Goal: Find specific page/section: Find specific page/section

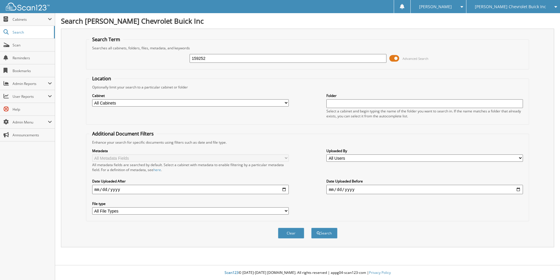
type input "159252"
click at [311, 228] on button "Search" at bounding box center [324, 233] width 26 height 11
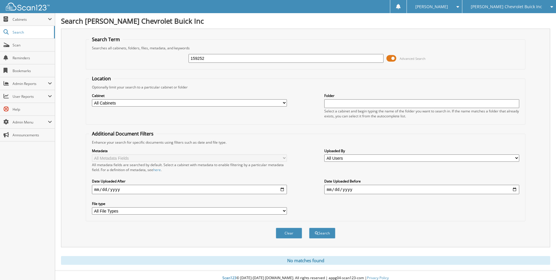
click at [517, 11] on div "[PERSON_NAME] Chevrolet Buick Inc" at bounding box center [509, 6] width 88 height 13
click at [509, 21] on link "[PERSON_NAME]" at bounding box center [509, 18] width 94 height 10
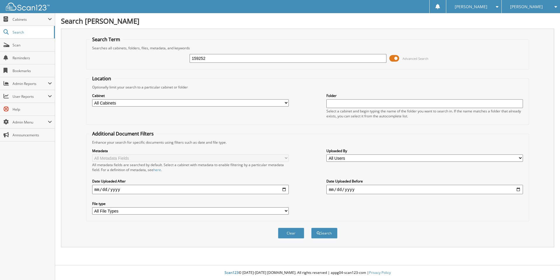
type input "159252"
click at [311, 228] on button "Search" at bounding box center [324, 233] width 26 height 11
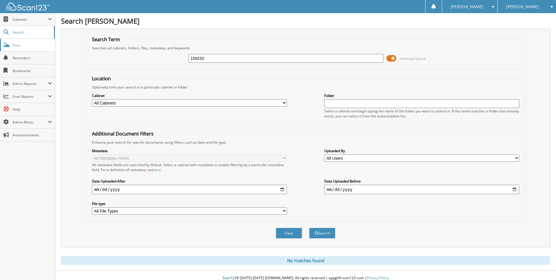
click at [20, 43] on span "Scan" at bounding box center [32, 45] width 39 height 5
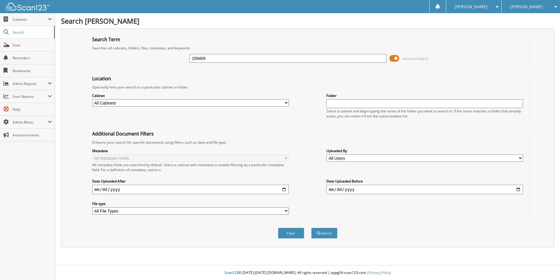
type input "159409"
click at [311, 228] on button "Search" at bounding box center [324, 233] width 26 height 11
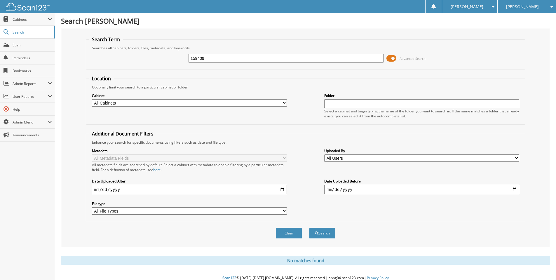
click at [516, 5] on span "[PERSON_NAME]" at bounding box center [522, 7] width 33 height 4
click at [514, 17] on link "[PERSON_NAME] Chevrolet Buick Inc" at bounding box center [526, 21] width 58 height 16
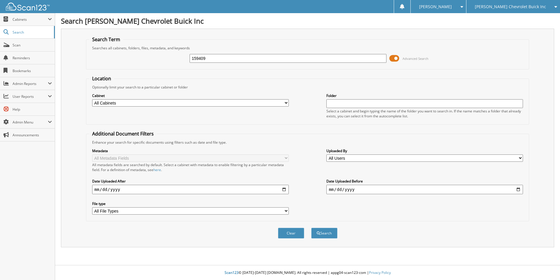
type input "159409"
click at [311, 228] on button "Search" at bounding box center [324, 233] width 26 height 11
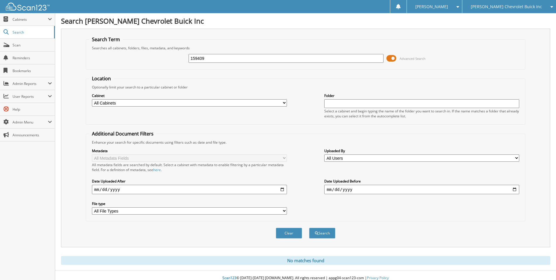
click at [265, 58] on input "159409" at bounding box center [285, 58] width 195 height 9
type input "159467"
click at [309, 228] on button "Search" at bounding box center [322, 233] width 26 height 11
click at [262, 58] on input "159467" at bounding box center [285, 58] width 195 height 9
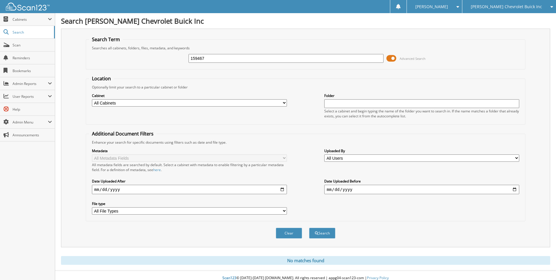
click at [262, 58] on input "159467" at bounding box center [285, 58] width 195 height 9
click at [527, 5] on span "[PERSON_NAME] Chevrolet Buick Inc" at bounding box center [505, 7] width 71 height 4
click at [517, 18] on link "[PERSON_NAME]" at bounding box center [509, 18] width 94 height 10
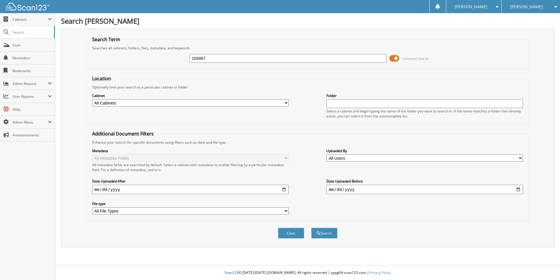
type input "159467"
click at [311, 228] on button "Search" at bounding box center [324, 233] width 26 height 11
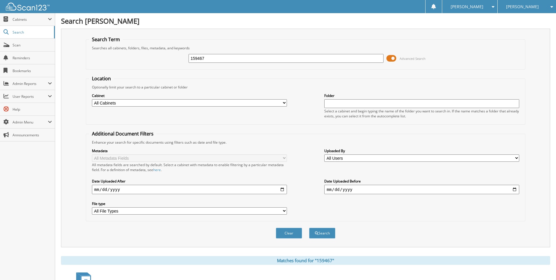
scroll to position [79, 0]
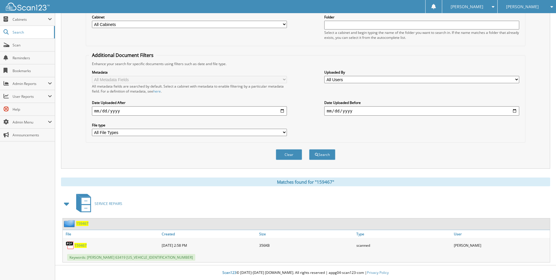
click at [82, 246] on span "159467" at bounding box center [80, 245] width 12 height 5
click at [517, 8] on span "[PERSON_NAME]" at bounding box center [522, 7] width 33 height 4
click at [526, 18] on link "[PERSON_NAME] Chevrolet Buick Inc" at bounding box center [526, 21] width 58 height 16
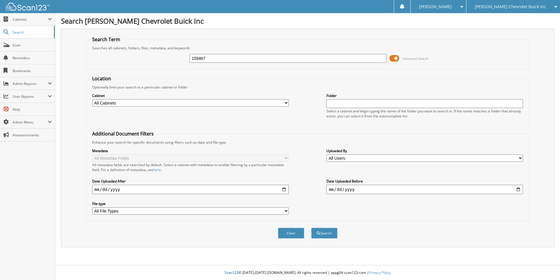
type input "159467"
click at [311, 228] on button "Search" at bounding box center [324, 233] width 26 height 11
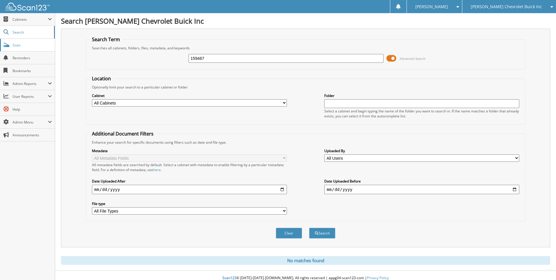
click at [17, 46] on span "Scan" at bounding box center [32, 45] width 39 height 5
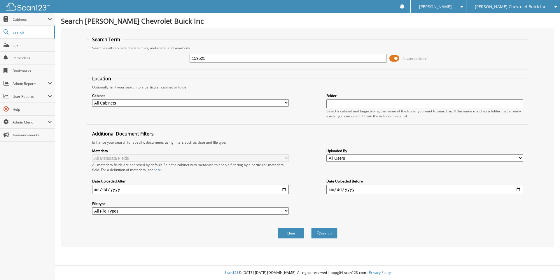
type input "159525"
click at [311, 228] on button "Search" at bounding box center [324, 233] width 26 height 11
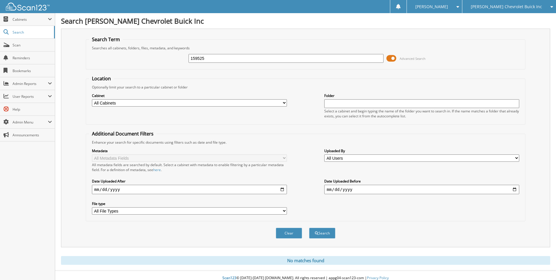
click at [507, 7] on span "[PERSON_NAME] Chevrolet Buick Inc" at bounding box center [505, 7] width 71 height 4
click at [504, 19] on link "[PERSON_NAME]" at bounding box center [509, 18] width 94 height 10
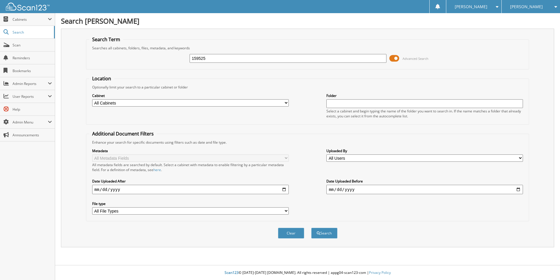
type input "159525"
click at [311, 228] on button "Search" at bounding box center [324, 233] width 26 height 11
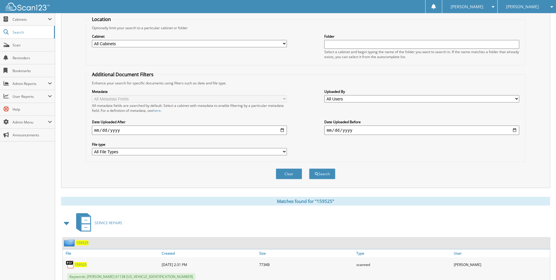
scroll to position [79, 0]
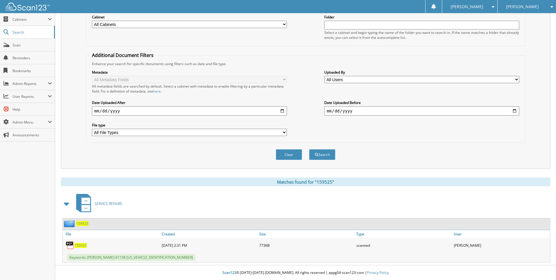
click at [80, 246] on span "159525" at bounding box center [80, 245] width 12 height 5
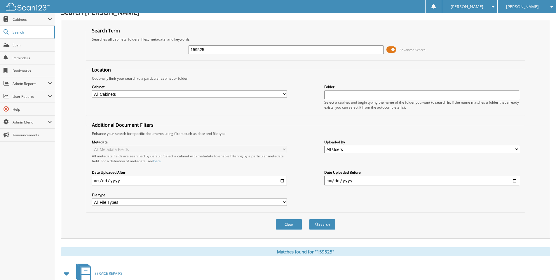
scroll to position [0, 0]
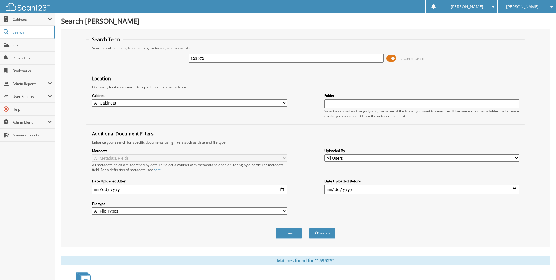
click at [208, 57] on input "159525" at bounding box center [285, 58] width 195 height 9
type input "159570"
click at [309, 228] on button "Search" at bounding box center [322, 233] width 26 height 11
click at [517, 7] on span "[PERSON_NAME]" at bounding box center [522, 7] width 33 height 4
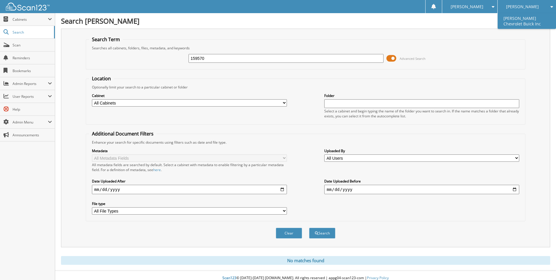
click at [512, 17] on link "[PERSON_NAME] Chevrolet Buick Inc" at bounding box center [526, 21] width 58 height 16
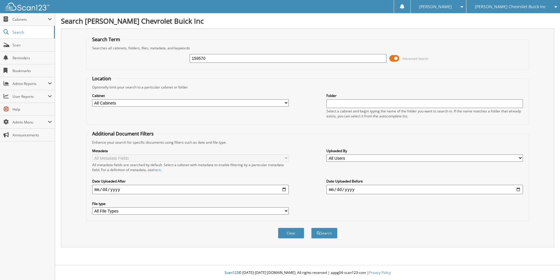
type input "159570"
click at [311, 228] on button "Search" at bounding box center [324, 233] width 26 height 11
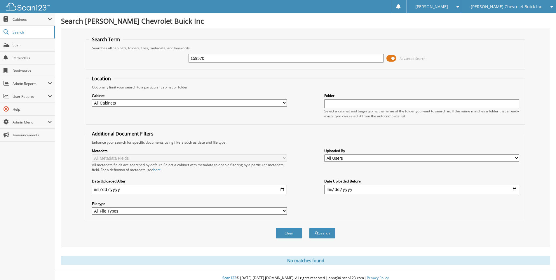
click at [209, 60] on input "159570" at bounding box center [285, 58] width 195 height 9
type input "159597"
click at [309, 228] on button "Search" at bounding box center [322, 233] width 26 height 11
click at [516, 7] on span "[PERSON_NAME] Chevrolet Buick Inc" at bounding box center [505, 7] width 71 height 4
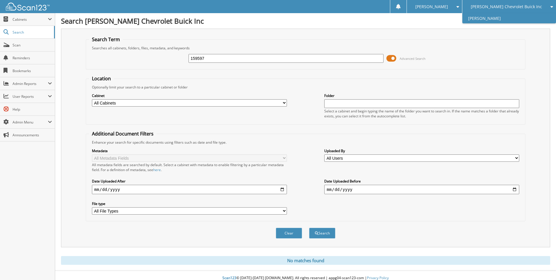
click at [503, 19] on link "[PERSON_NAME]" at bounding box center [509, 18] width 94 height 10
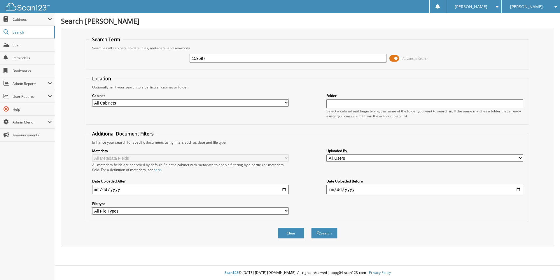
type input "159597"
click at [311, 228] on button "Search" at bounding box center [324, 233] width 26 height 11
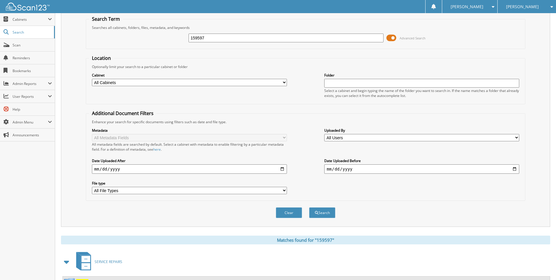
scroll to position [79, 0]
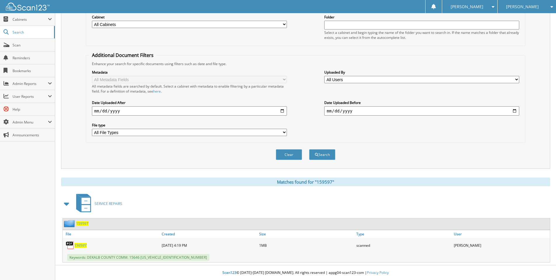
click at [83, 245] on span "159597" at bounding box center [80, 245] width 12 height 5
click at [26, 44] on span "Scan" at bounding box center [32, 45] width 39 height 5
